Goal: Complete application form

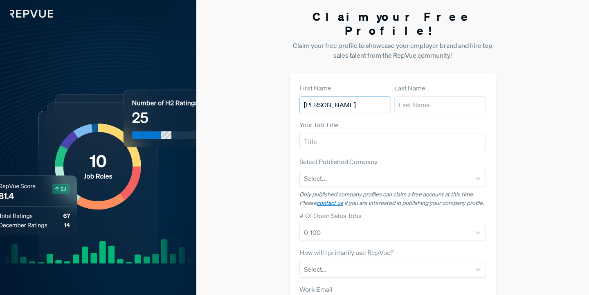
type input "[PERSON_NAME]"
type input "Director TA"
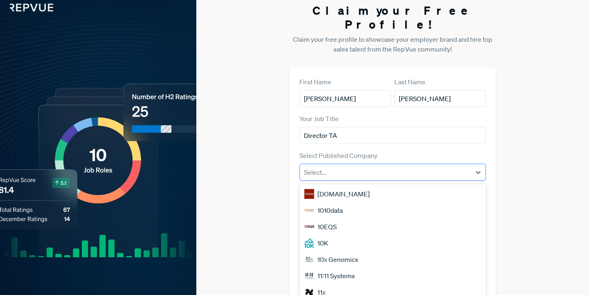
click at [342, 166] on div "Select..." at bounding box center [393, 172] width 187 height 17
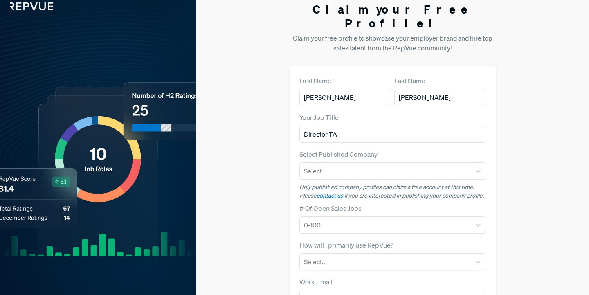
click at [400, 149] on div "Select Published Company Select..." at bounding box center [393, 164] width 187 height 30
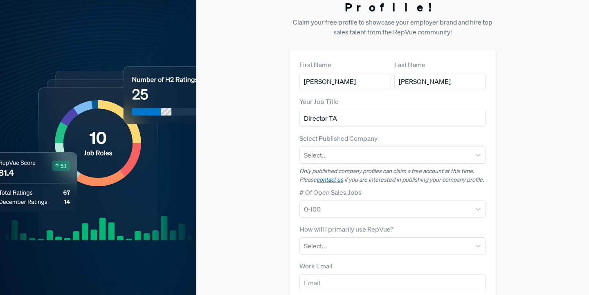
scroll to position [24, 0]
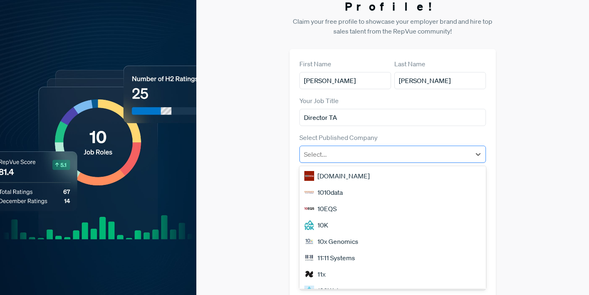
click at [393, 149] on div at bounding box center [385, 154] width 163 height 11
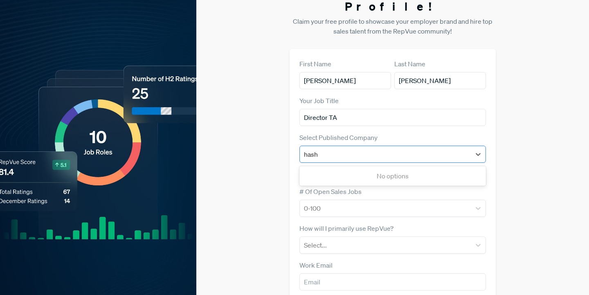
type input "hashi"
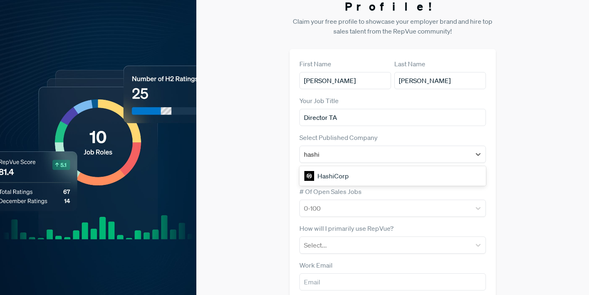
click at [391, 168] on div "HashiCorp" at bounding box center [393, 176] width 187 height 16
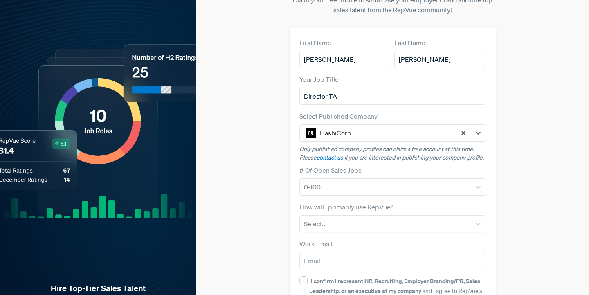
scroll to position [46, 0]
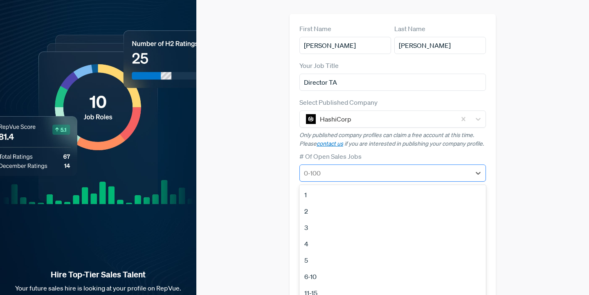
click at [387, 168] on form "First Name [PERSON_NAME] Last Name [PERSON_NAME] Your Job Title Director TA Sel…" at bounding box center [393, 178] width 187 height 309
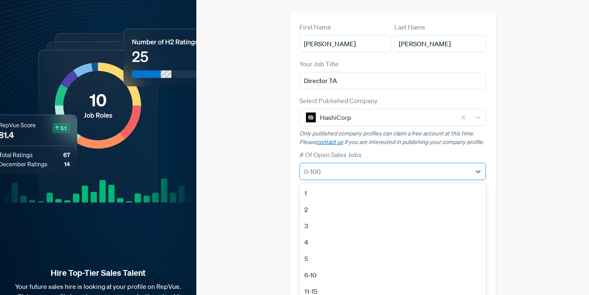
scroll to position [61, 0]
click at [433, 149] on div "# Of Open Sales Jobs 1, 1 of 12. 12 results available. Use Up and Down to choos…" at bounding box center [393, 164] width 187 height 30
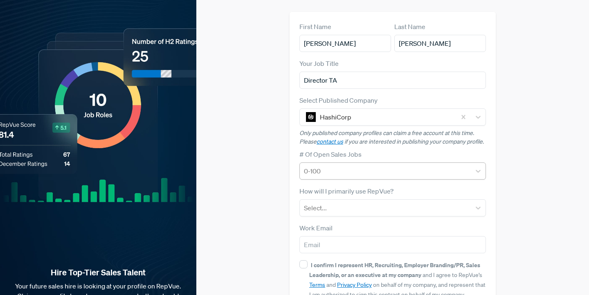
click at [384, 165] on div at bounding box center [385, 170] width 163 height 11
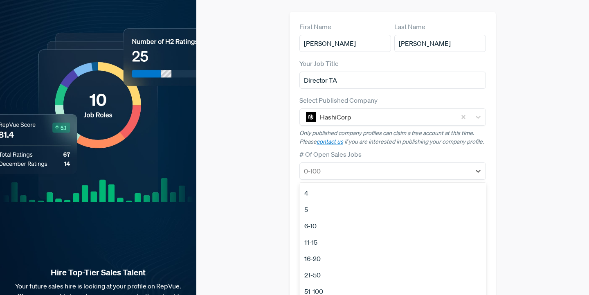
scroll to position [50, 0]
click at [330, 265] on div "21-50" at bounding box center [393, 273] width 187 height 16
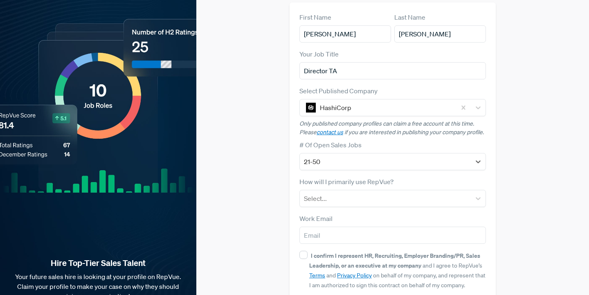
scroll to position [72, 0]
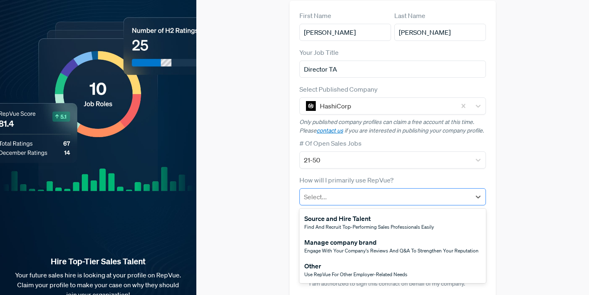
click at [340, 191] on div at bounding box center [385, 196] width 163 height 11
click at [334, 271] on div "Use RepVue for other employer-related needs" at bounding box center [356, 274] width 103 height 7
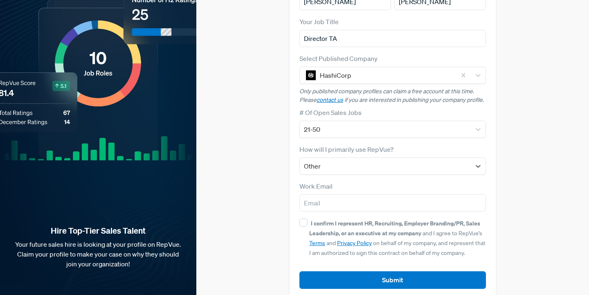
scroll to position [103, 0]
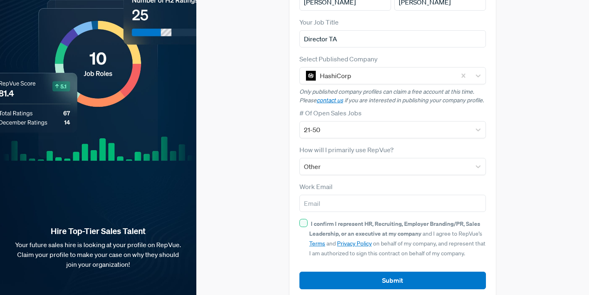
click at [307, 219] on input "I confirm I represent HR, Recruiting, Employer Branding/PR, Sales Leadership, o…" at bounding box center [304, 223] width 8 height 8
checkbox input "true"
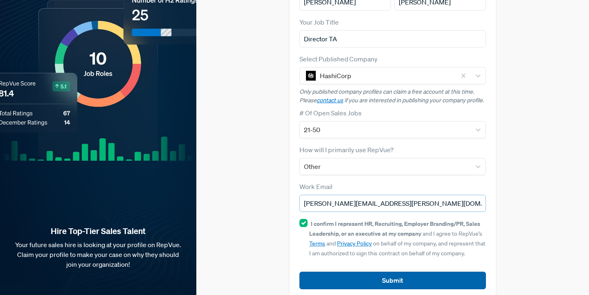
type input "[PERSON_NAME][EMAIL_ADDRESS][PERSON_NAME][DOMAIN_NAME]"
click at [358, 272] on button "Submit" at bounding box center [393, 281] width 187 height 18
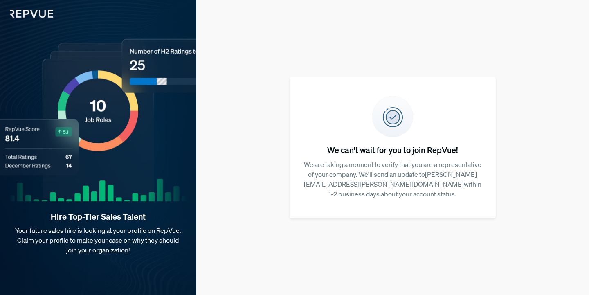
scroll to position [0, 0]
